Goal: Complete application form

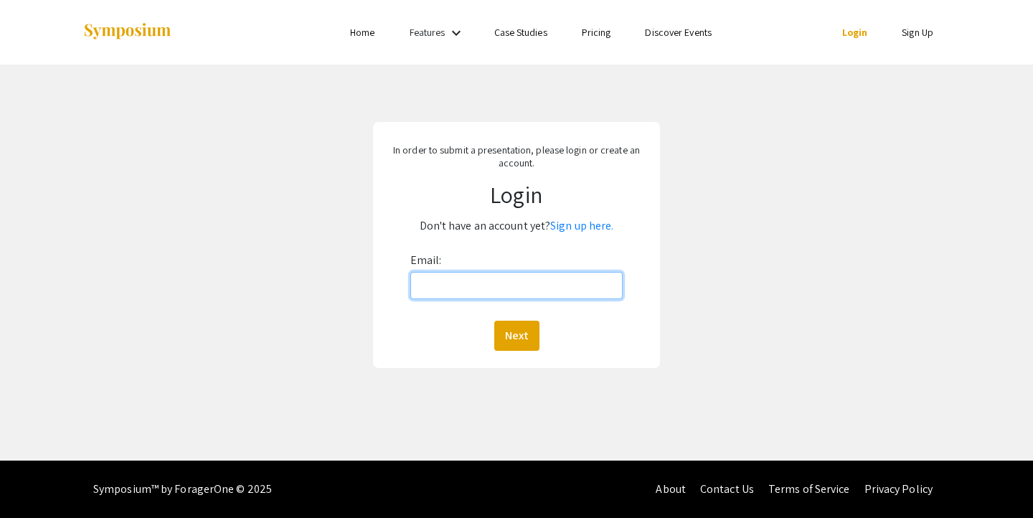
click at [543, 298] on input "Email:" at bounding box center [516, 285] width 213 height 27
type input "[EMAIL_ADDRESS][DOMAIN_NAME]"
click at [504, 158] on p "In order to submit a presentation, please login or create an account." at bounding box center [516, 156] width 266 height 26
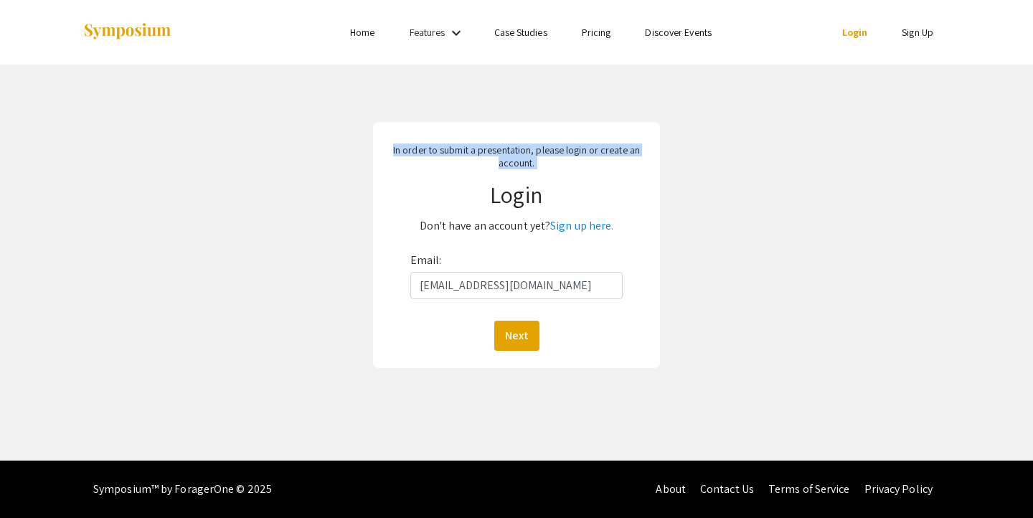
click at [504, 158] on p "In order to submit a presentation, please login or create an account." at bounding box center [516, 156] width 266 height 26
click at [749, 188] on div "In order to submit a presentation, please login or create an account. Login Don…" at bounding box center [516, 245] width 1054 height 361
click at [582, 227] on link "Sign up here." at bounding box center [581, 225] width 63 height 15
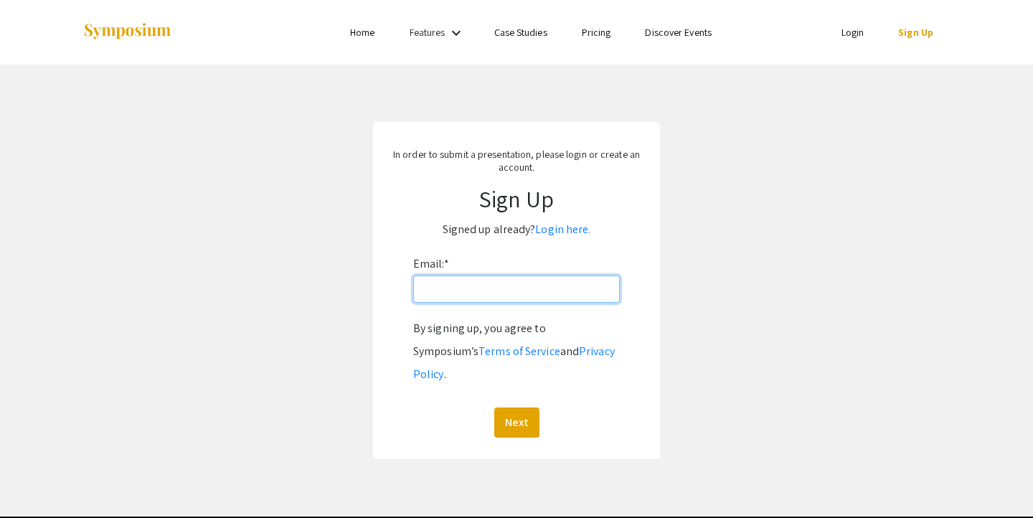
click at [552, 285] on input "Email: *" at bounding box center [516, 288] width 207 height 27
type input "[EMAIL_ADDRESS][DOMAIN_NAME]"
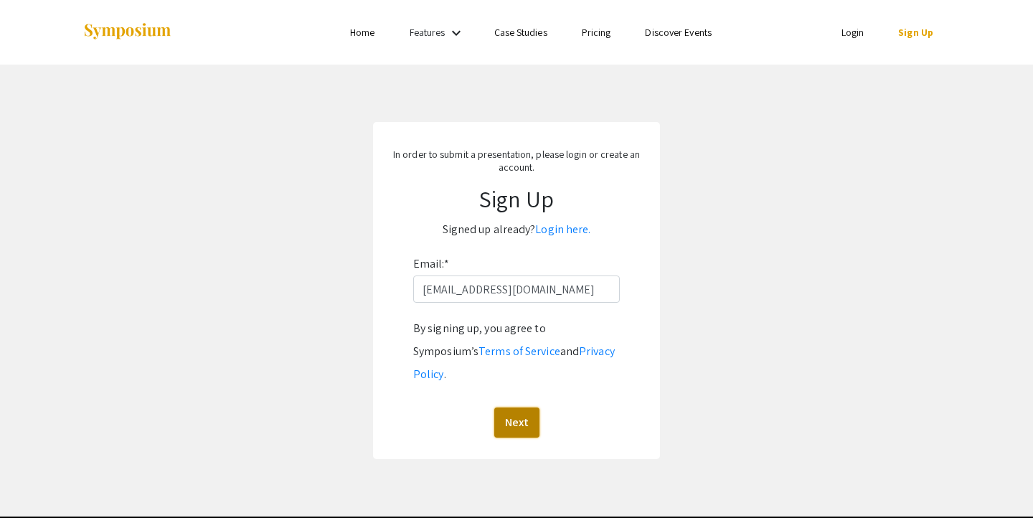
click at [512, 407] on button "Next" at bounding box center [516, 422] width 45 height 30
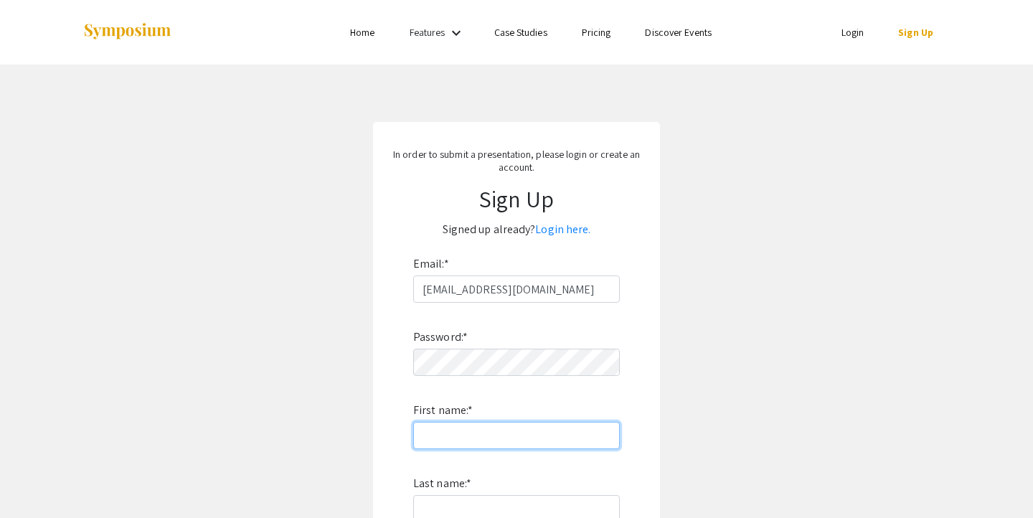
click at [491, 429] on input "First name: *" at bounding box center [516, 435] width 207 height 27
type input "[PERSON_NAME]"
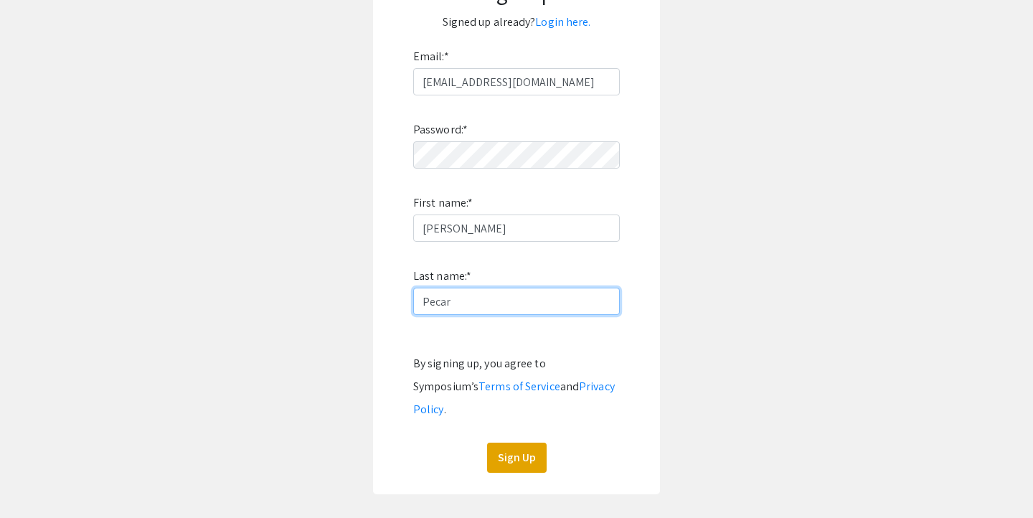
scroll to position [275, 0]
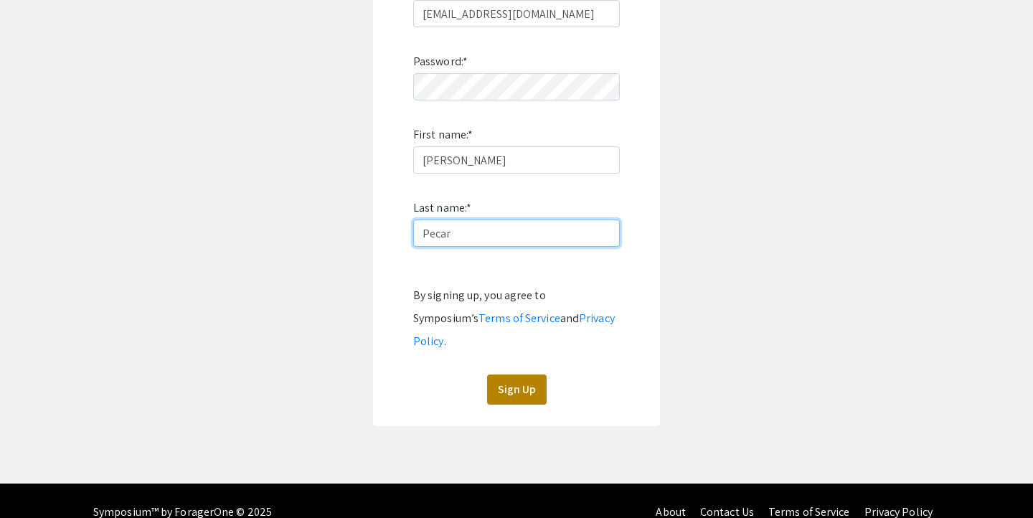
type input "Pecar"
click at [511, 374] on button "Sign Up" at bounding box center [517, 389] width 60 height 30
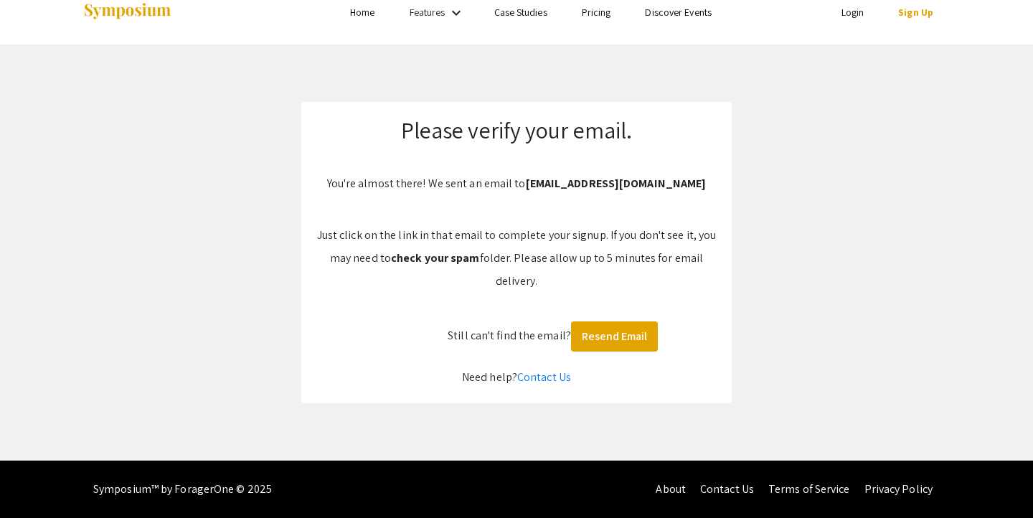
scroll to position [20, 0]
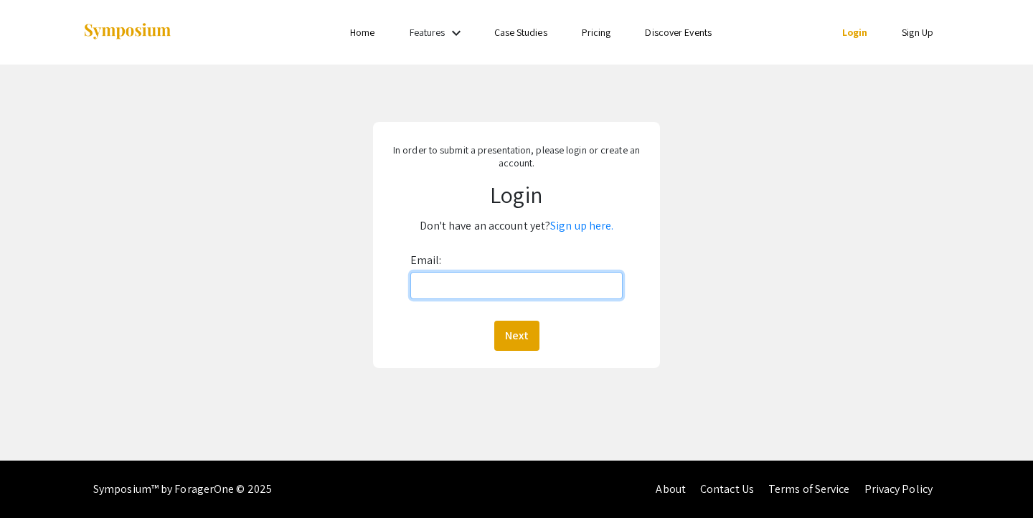
click at [497, 284] on input "Email:" at bounding box center [516, 285] width 213 height 27
type input "[EMAIL_ADDRESS][DOMAIN_NAME]"
click at [514, 330] on button "Next" at bounding box center [516, 336] width 45 height 30
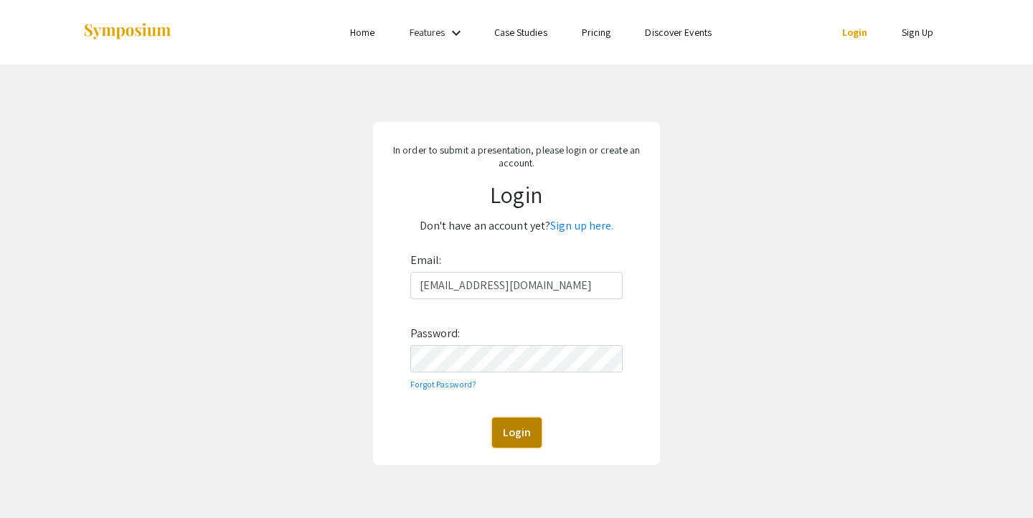
click at [510, 435] on button "Login" at bounding box center [516, 432] width 49 height 30
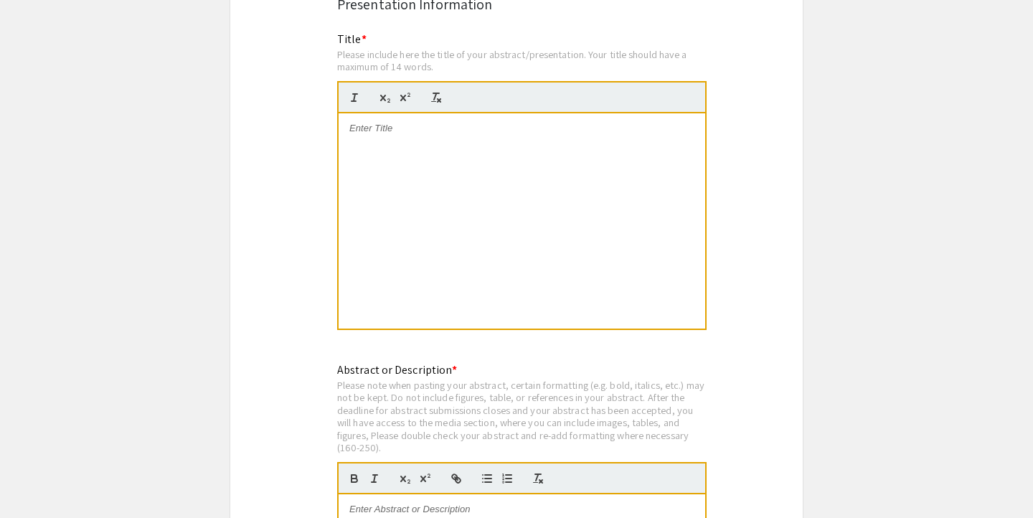
scroll to position [2828, 0]
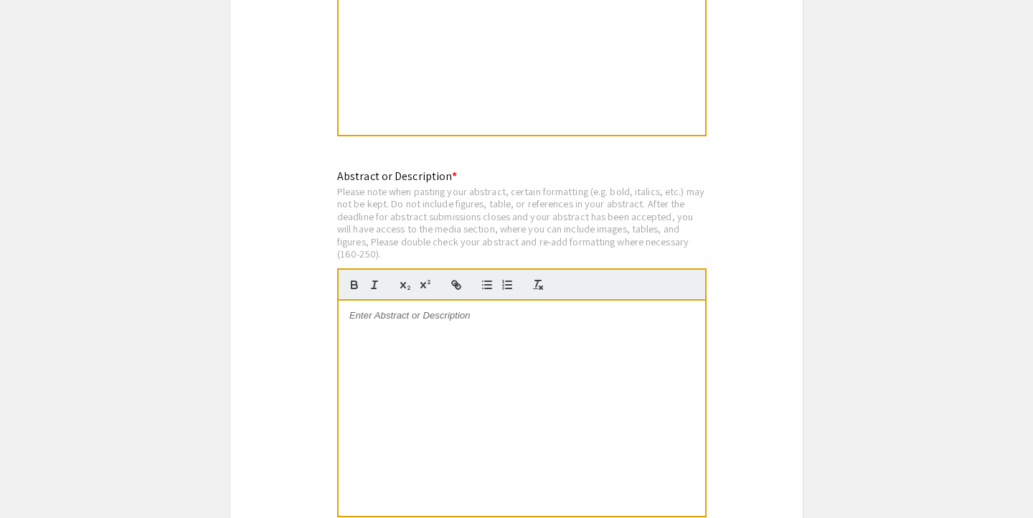
click at [452, 210] on div "Please note when pasting your abstract, certain formatting (e.g. bold, italics,…" at bounding box center [521, 223] width 369 height 76
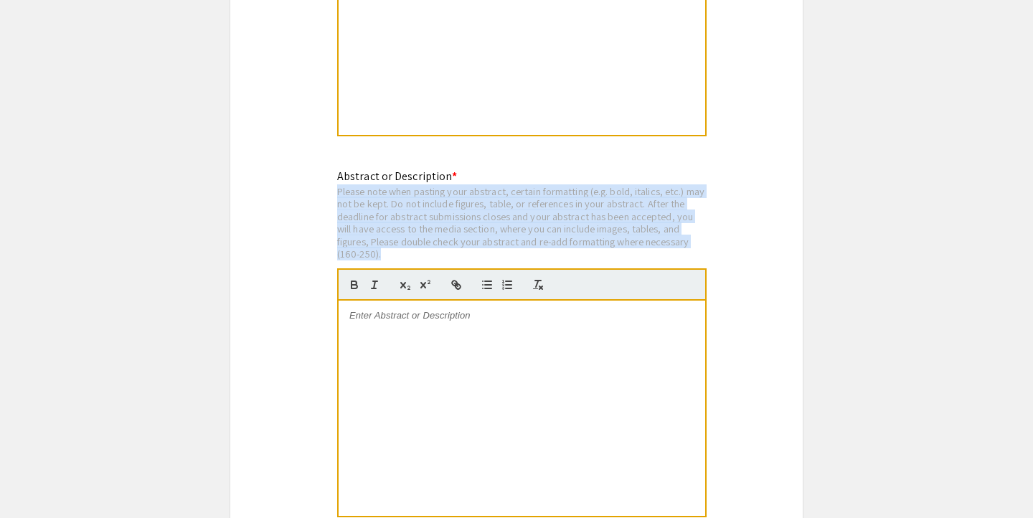
click at [452, 210] on div "Please note when pasting your abstract, certain formatting (e.g. bold, italics,…" at bounding box center [521, 223] width 369 height 76
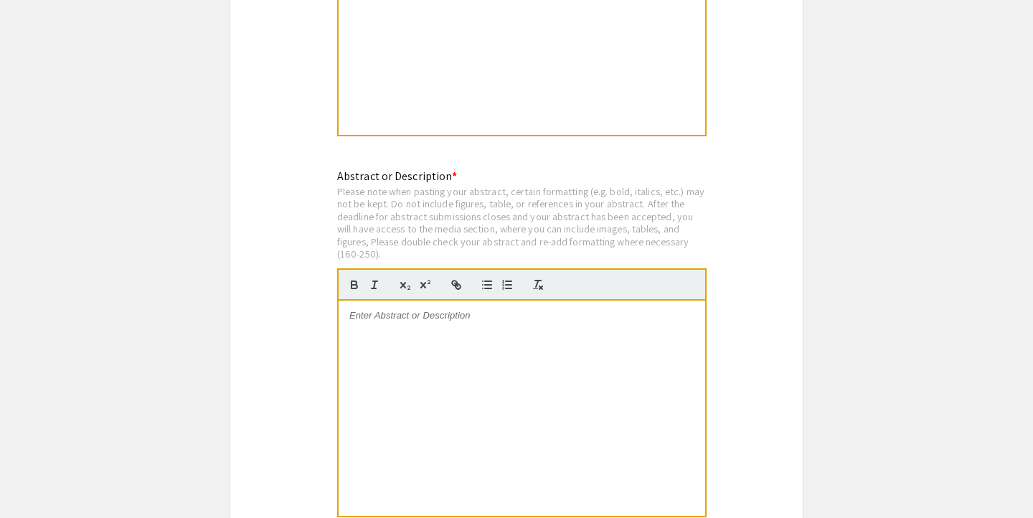
click at [458, 210] on div "Please note when pasting your abstract, certain formatting (e.g. bold, italics,…" at bounding box center [521, 223] width 369 height 76
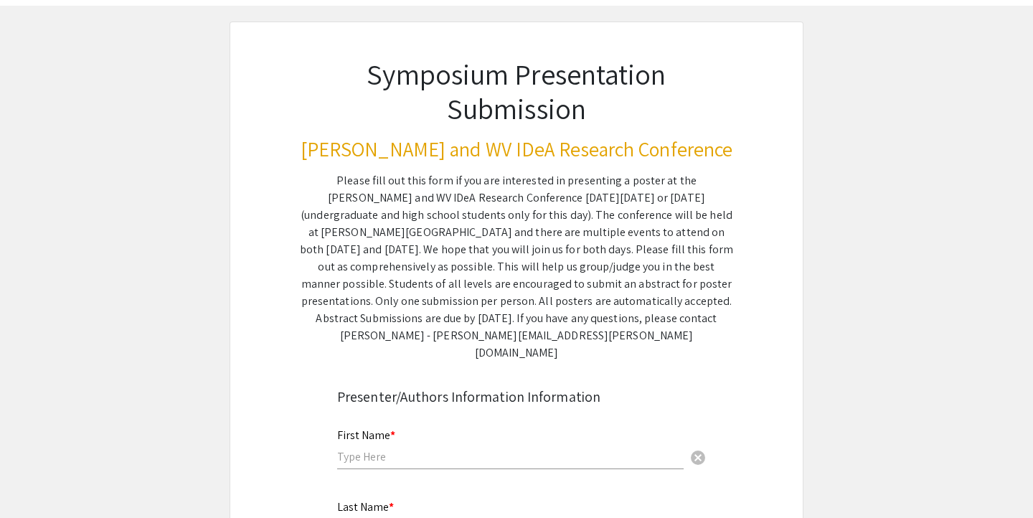
scroll to position [0, 0]
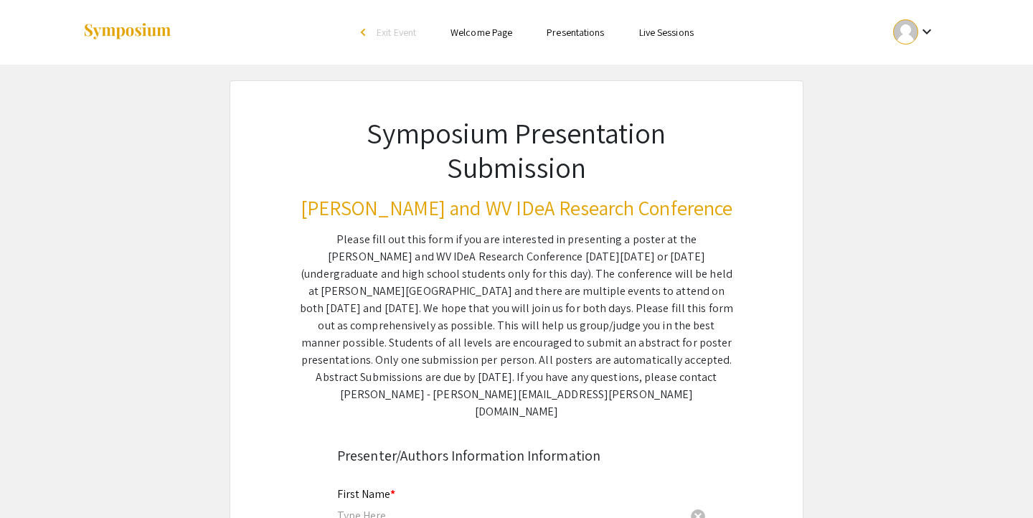
click at [502, 325] on div "Please fill out this form if you are interested in presenting a poster at the V…" at bounding box center [516, 325] width 433 height 189
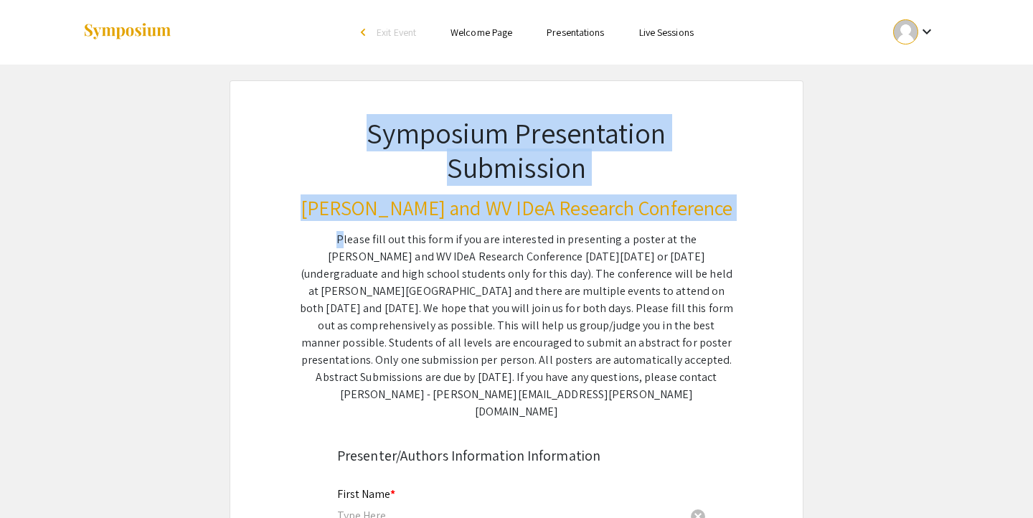
click at [502, 325] on div "Please fill out this form if you are interested in presenting a poster at the V…" at bounding box center [516, 325] width 433 height 189
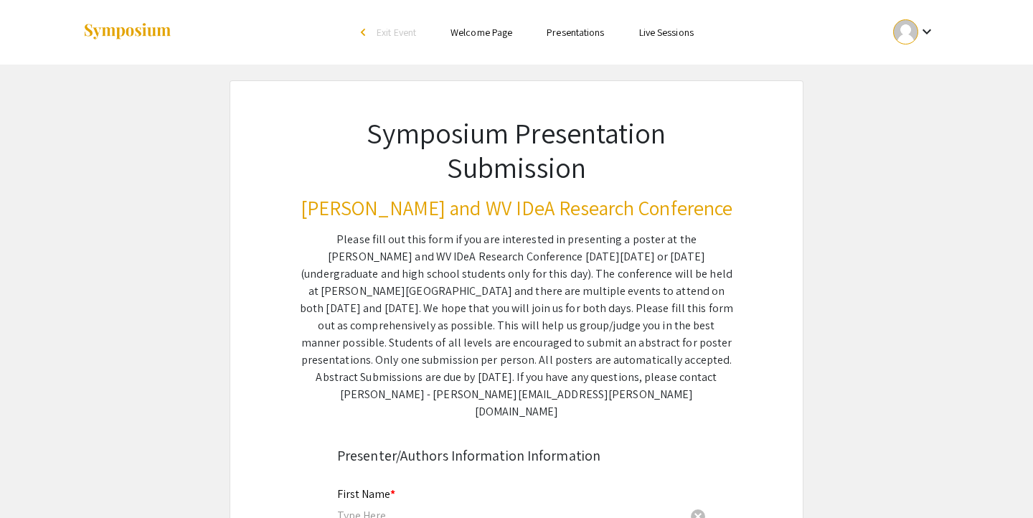
click at [505, 296] on div "Please fill out this form if you are interested in presenting a poster at the V…" at bounding box center [516, 325] width 433 height 189
click at [515, 306] on div "Please fill out this form if you are interested in presenting a poster at the V…" at bounding box center [516, 325] width 433 height 189
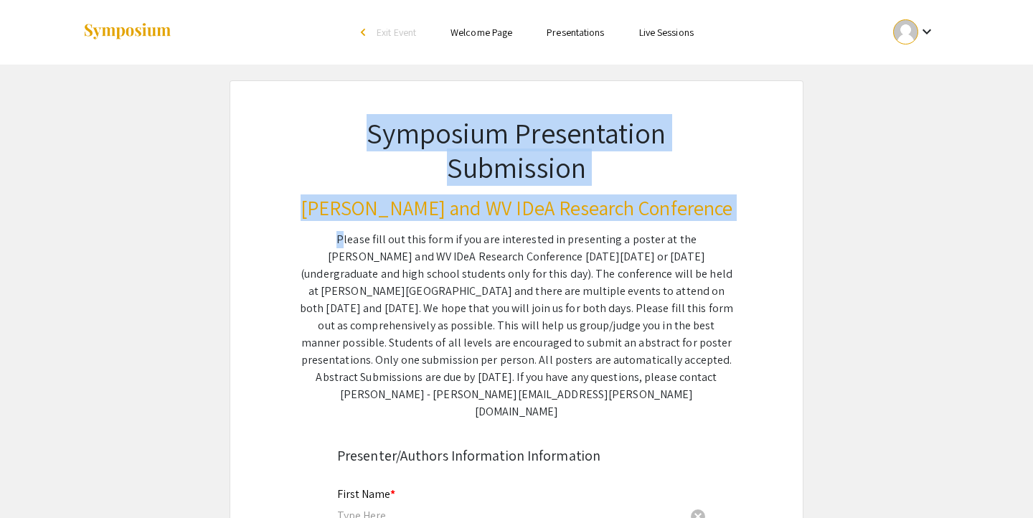
click at [515, 306] on div "Please fill out this form if you are interested in presenting a poster at the V…" at bounding box center [516, 325] width 433 height 189
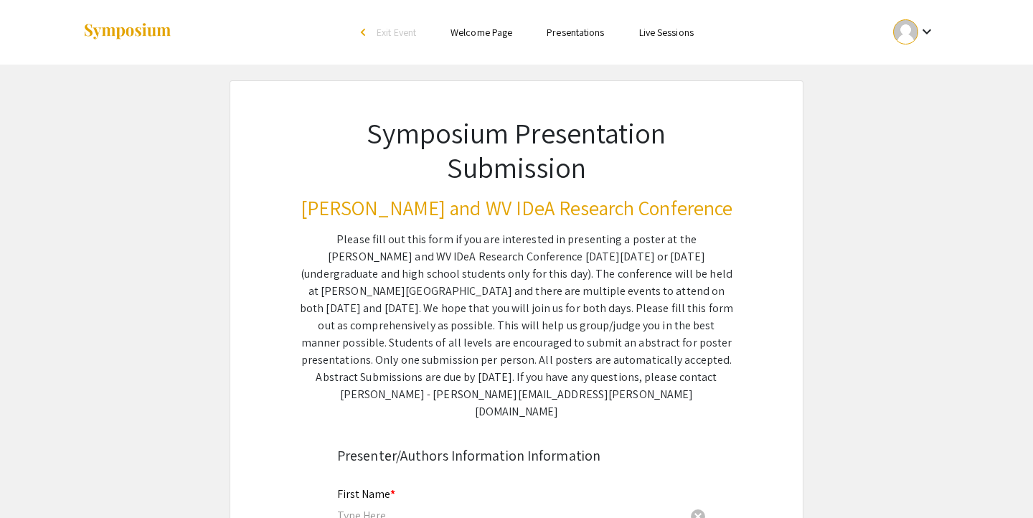
click at [562, 318] on div "Please fill out this form if you are interested in presenting a poster at the V…" at bounding box center [516, 325] width 433 height 189
drag, startPoint x: 347, startPoint y: 362, endPoint x: 531, endPoint y: 367, distance: 183.7
click at [531, 367] on div "Please fill out this form if you are interested in presenting a poster at the V…" at bounding box center [516, 325] width 433 height 189
drag, startPoint x: 342, startPoint y: 364, endPoint x: 529, endPoint y: 362, distance: 186.5
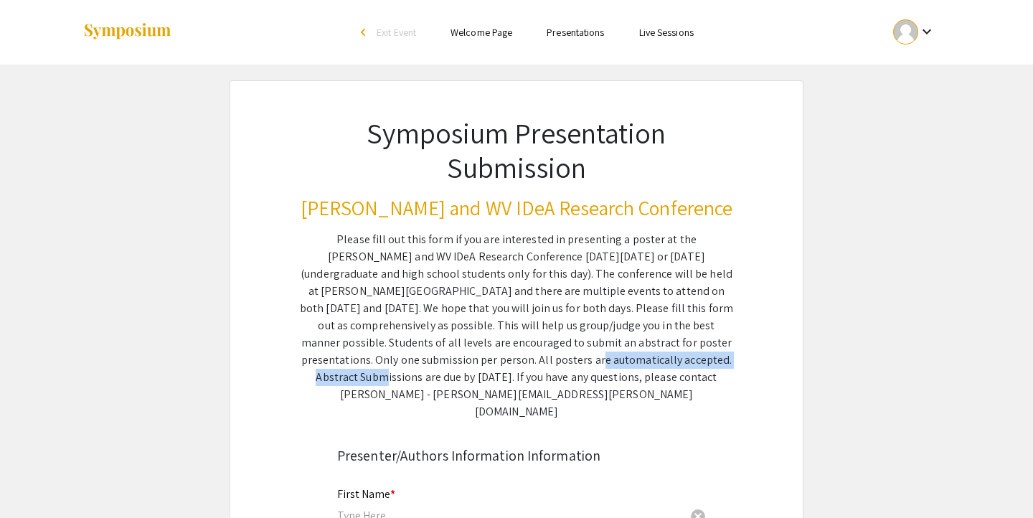
click at [529, 362] on div "Please fill out this form if you are interested in presenting a poster at the V…" at bounding box center [516, 325] width 433 height 189
click at [709, 359] on div "Please fill out this form if you are interested in presenting a poster at the V…" at bounding box center [516, 325] width 433 height 189
click at [631, 328] on div "Please fill out this form if you are interested in presenting a poster at the V…" at bounding box center [516, 325] width 433 height 189
